Goal: Register for event/course

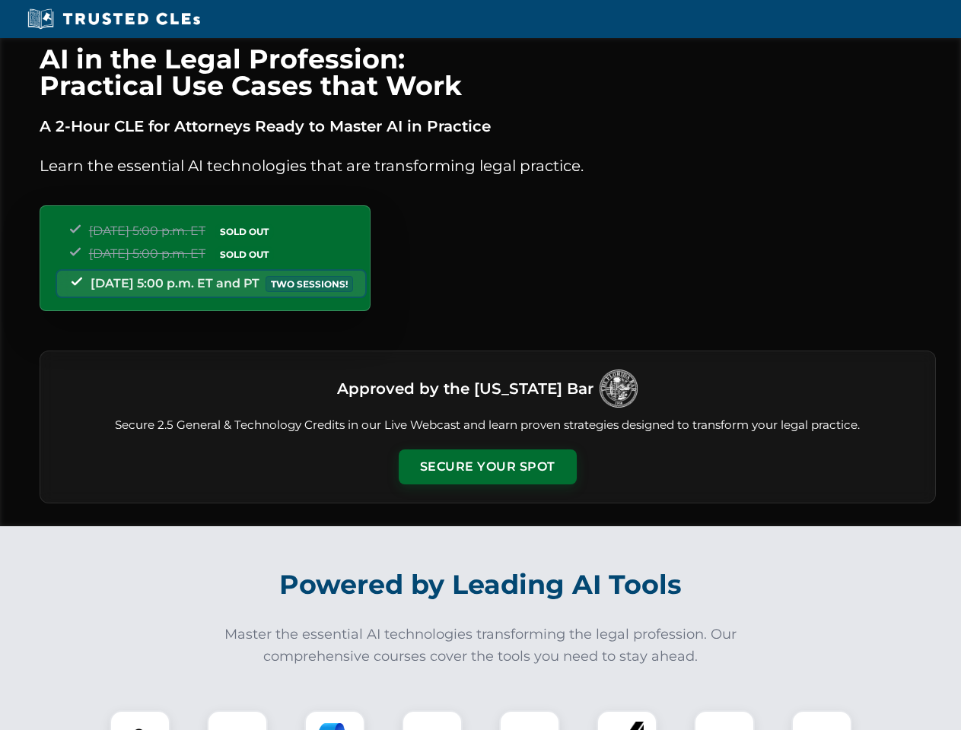
click at [487, 467] on button "Secure Your Spot" at bounding box center [488, 467] width 178 height 35
click at [140, 720] on img at bounding box center [140, 741] width 44 height 44
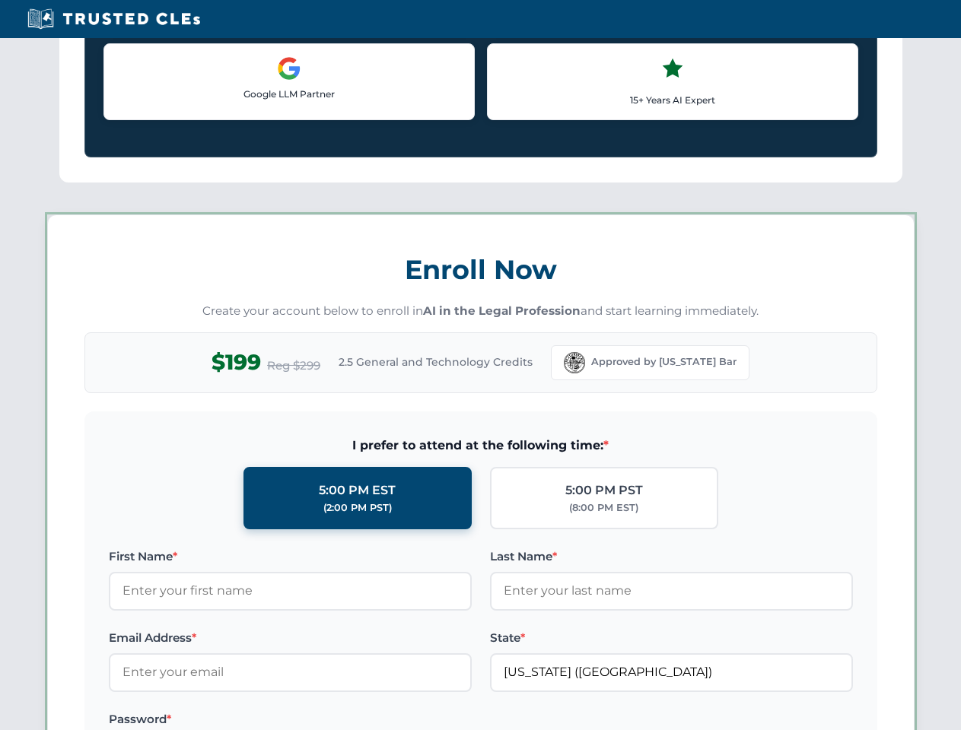
click at [335, 720] on label "Password *" at bounding box center [290, 719] width 363 height 18
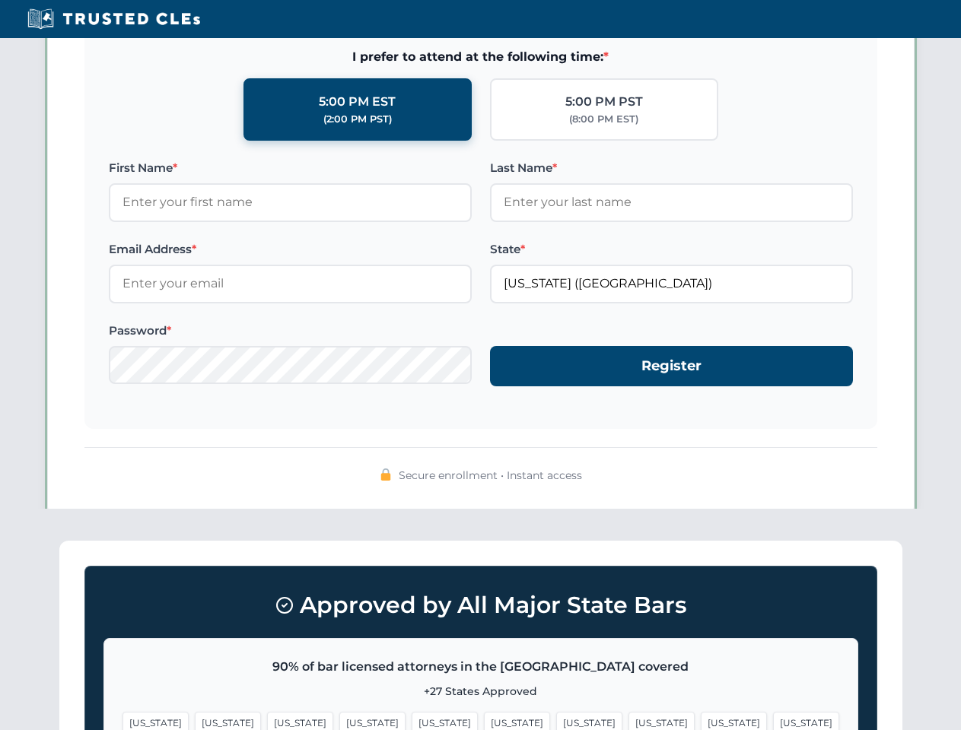
click at [701, 720] on span "[US_STATE]" at bounding box center [734, 723] width 66 height 22
